Goal: Browse casually: Explore the website without a specific task or goal

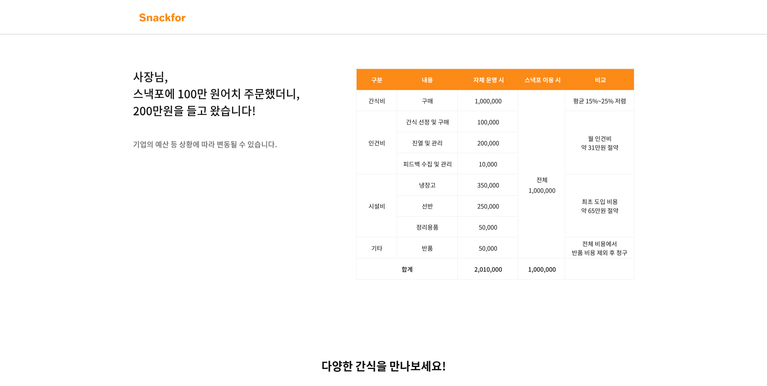
scroll to position [1051, 0]
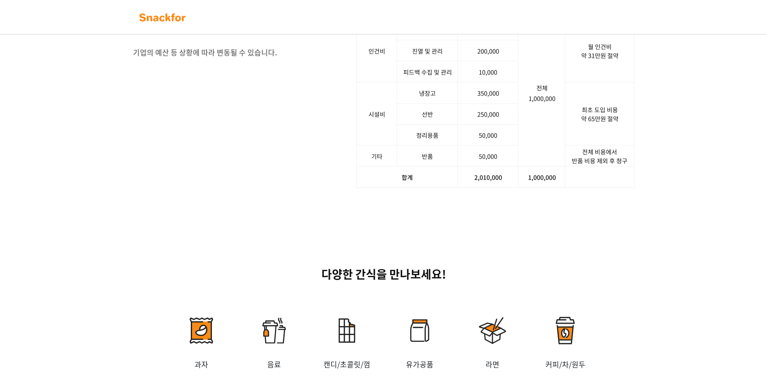
click at [704, 227] on div "사장님, 스낵포에 100만 원어치 주문했더니, 200만원을 들고 왔습니다! 기업의 예산 등 상황에 따라 변동될 수 있습니다. 서비스 문의하기" at bounding box center [383, 82] width 767 height 289
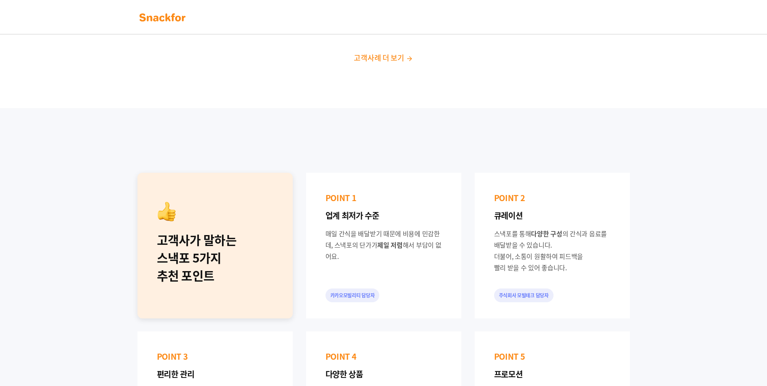
scroll to position [0, 0]
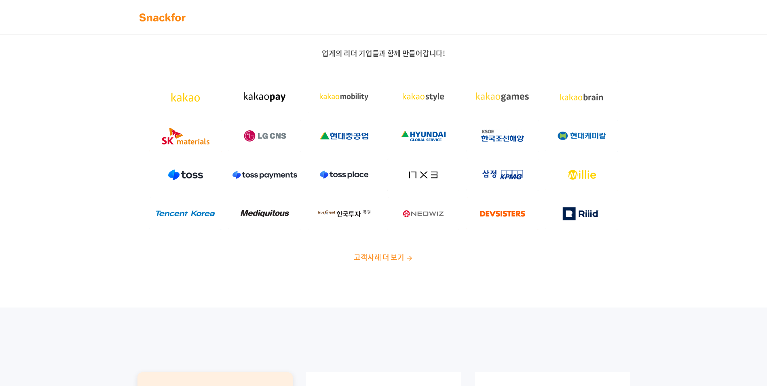
click at [168, 18] on img at bounding box center [162, 17] width 51 height 13
